Goal: Find specific page/section: Find specific page/section

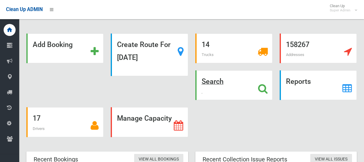
click at [245, 88] on div "Search" at bounding box center [233, 85] width 77 height 30
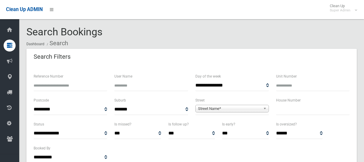
select select
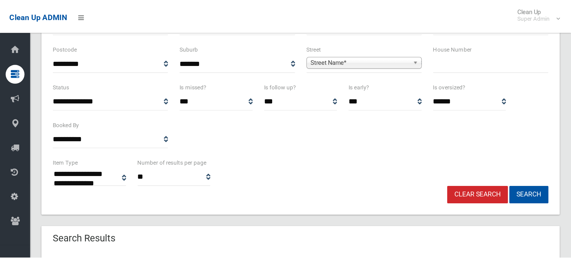
scroll to position [60, 0]
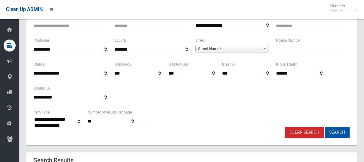
click at [281, 49] on input "text" at bounding box center [312, 49] width 73 height 11
click at [263, 43] on div "**********" at bounding box center [231, 46] width 73 height 18
click at [260, 50] on span "Street Name*" at bounding box center [229, 48] width 63 height 7
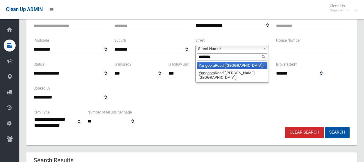
type input "********"
click at [219, 67] on li "Yangoora Road (LAKEMBA 2195)" at bounding box center [232, 65] width 70 height 7
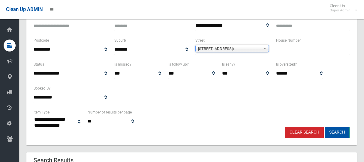
click at [339, 134] on button "Search" at bounding box center [337, 132] width 25 height 11
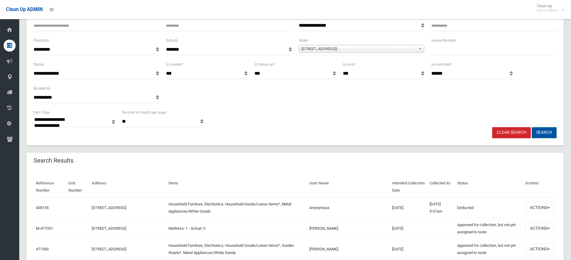
click at [364, 129] on button "Search" at bounding box center [544, 132] width 25 height 11
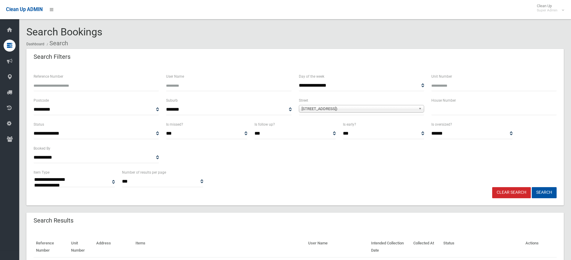
select select
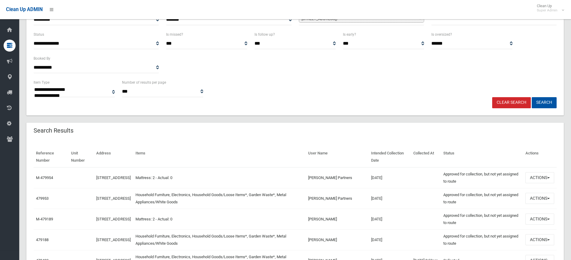
scroll to position [60, 0]
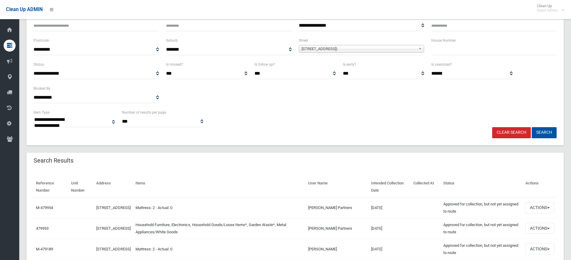
click at [413, 48] on span "Yangoora Road (LAKEMBA 2195)" at bounding box center [359, 48] width 115 height 7
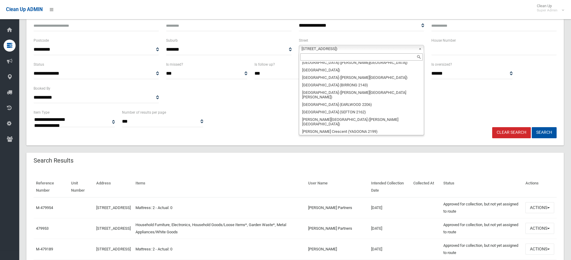
scroll to position [17288, 0]
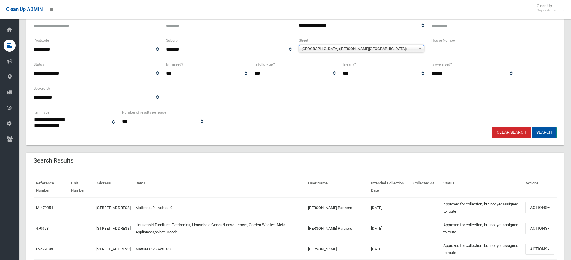
click at [535, 131] on button "Search" at bounding box center [544, 132] width 25 height 11
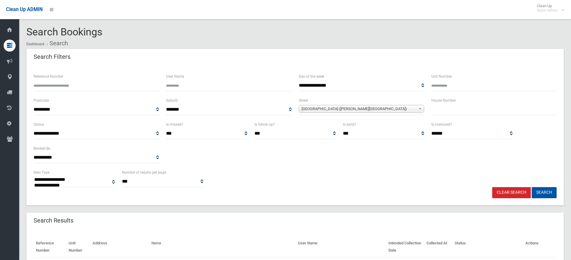
select select
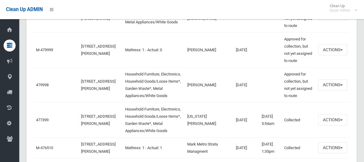
scroll to position [480, 0]
